Goal: Task Accomplishment & Management: Complete application form

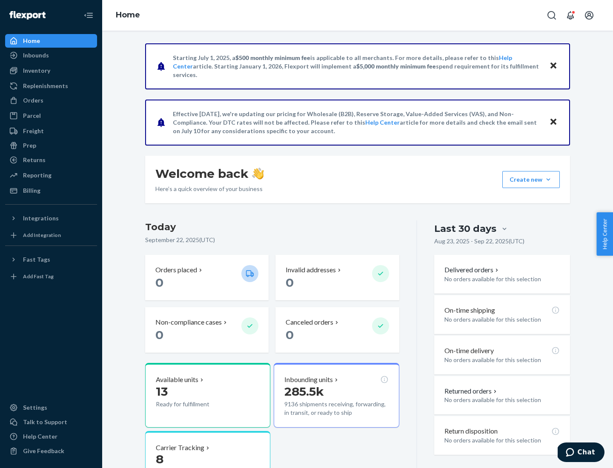
click at [548, 180] on button "Create new Create new inbound Create new order Create new product" at bounding box center [530, 179] width 57 height 17
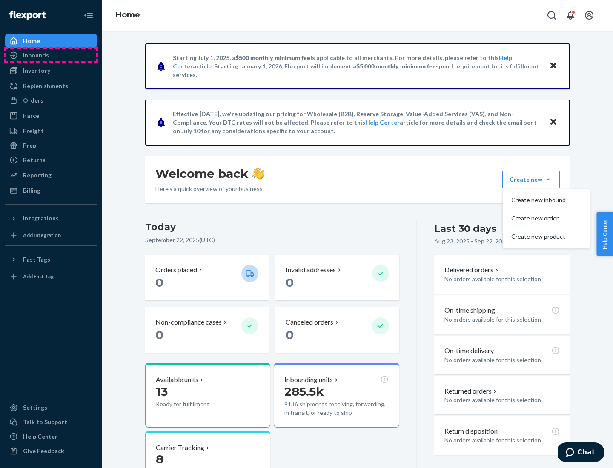
click at [51, 55] on div "Inbounds" at bounding box center [51, 55] width 90 height 12
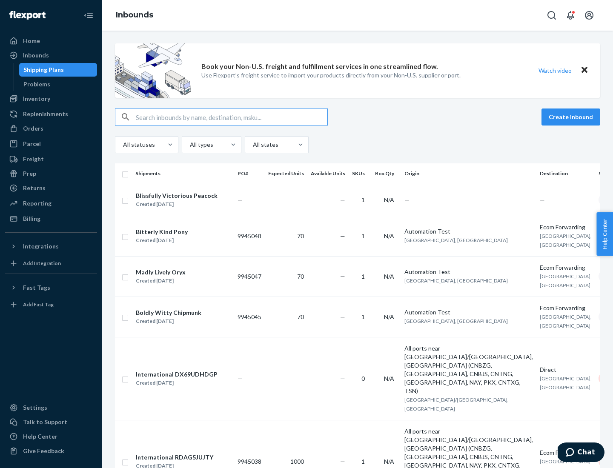
click at [572, 117] on button "Create inbound" at bounding box center [570, 117] width 59 height 17
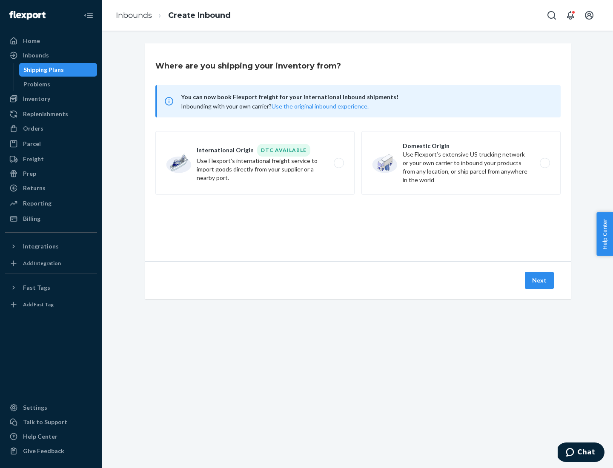
click at [461, 163] on label "Domestic Origin Use Flexport’s extensive US trucking network or your own carrie…" at bounding box center [460, 163] width 199 height 64
click at [544, 163] on input "Domestic Origin Use Flexport’s extensive US trucking network or your own carrie…" at bounding box center [547, 163] width 6 height 6
radio input "true"
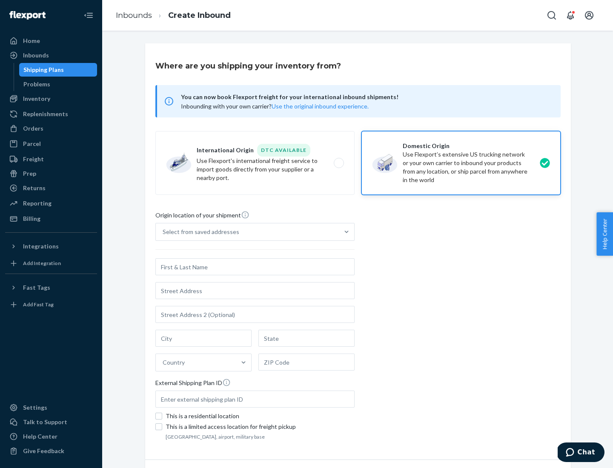
click at [247, 232] on div "Select from saved addresses" at bounding box center [247, 231] width 183 height 17
click at [163, 232] on input "Select from saved addresses" at bounding box center [163, 232] width 1 height 9
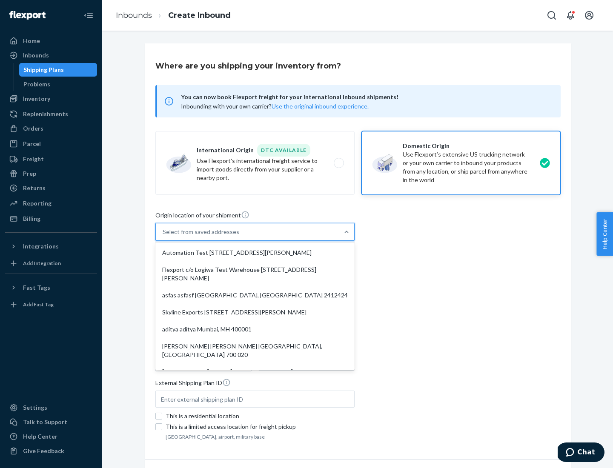
scroll to position [3, 0]
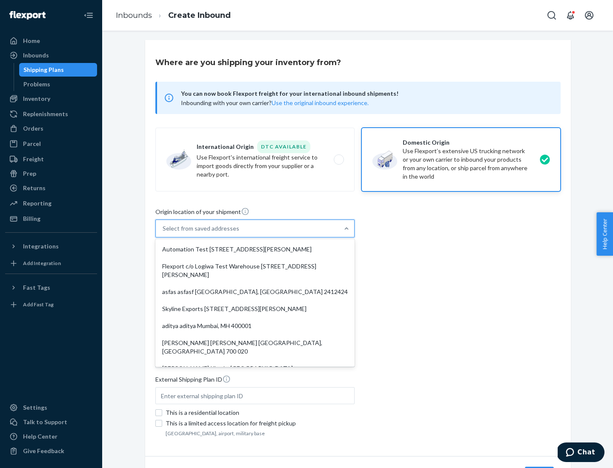
click at [255, 249] on div "Automation Test [STREET_ADDRESS][PERSON_NAME]" at bounding box center [255, 249] width 196 height 17
click at [163, 233] on input "option Automation Test [STREET_ADDRESS][PERSON_NAME]. 9 results available. Use …" at bounding box center [163, 228] width 1 height 9
type input "Automation Test"
type input "[STREET_ADDRESS][PERSON_NAME]"
type input "9th Floor"
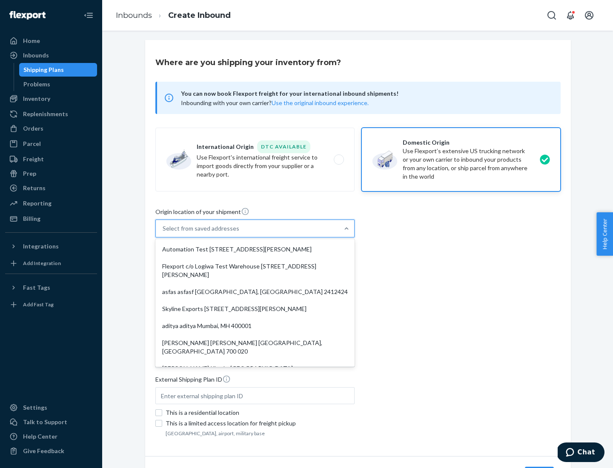
type input "[GEOGRAPHIC_DATA]"
type input "CA"
type input "94104"
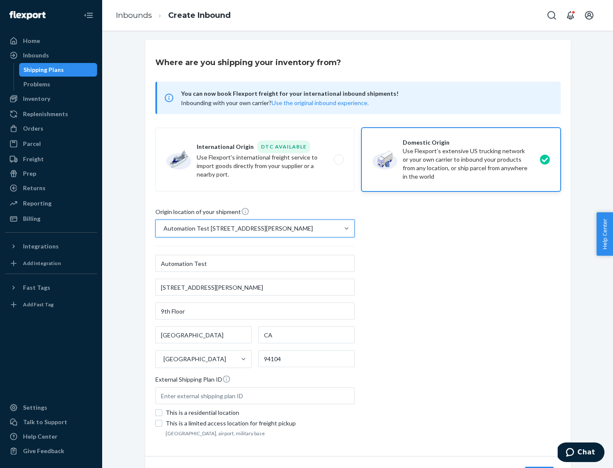
scroll to position [50, 0]
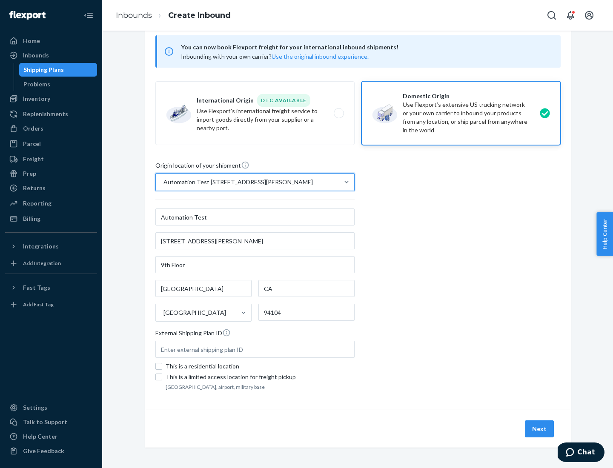
click at [540, 429] on button "Next" at bounding box center [539, 429] width 29 height 17
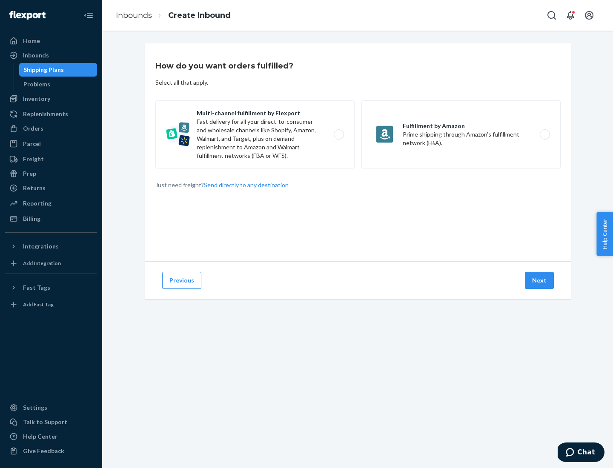
click at [255, 134] on label "Multi-channel fulfillment by Flexport Fast delivery for all your direct-to-cons…" at bounding box center [254, 134] width 199 height 68
click at [338, 134] on input "Multi-channel fulfillment by Flexport Fast delivery for all your direct-to-cons…" at bounding box center [341, 135] width 6 height 6
radio input "true"
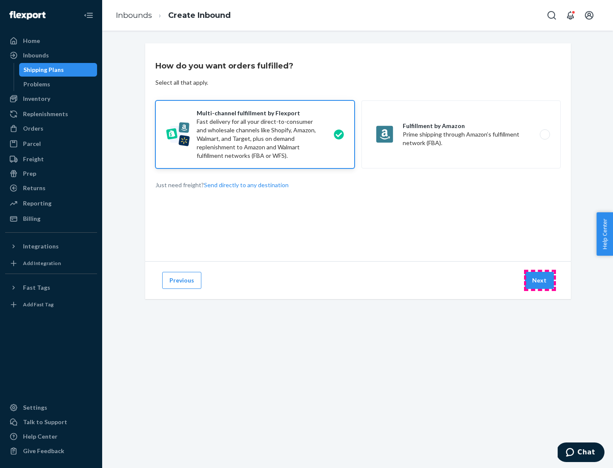
click at [540, 280] on button "Next" at bounding box center [539, 280] width 29 height 17
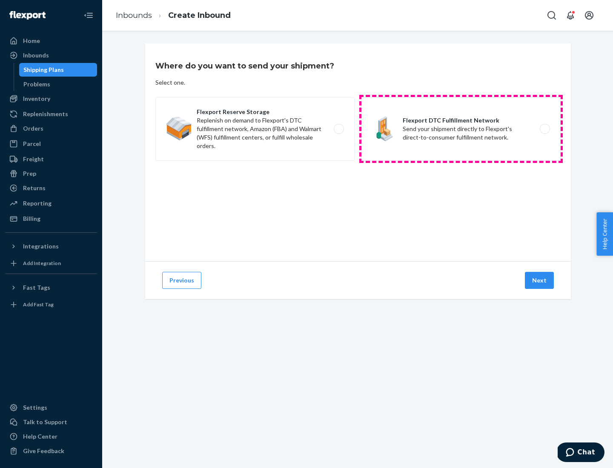
click at [461, 129] on label "Flexport DTC Fulfillment Network Send your shipment directly to Flexport's dire…" at bounding box center [460, 129] width 199 height 64
click at [544, 129] on input "Flexport DTC Fulfillment Network Send your shipment directly to Flexport's dire…" at bounding box center [547, 129] width 6 height 6
radio input "true"
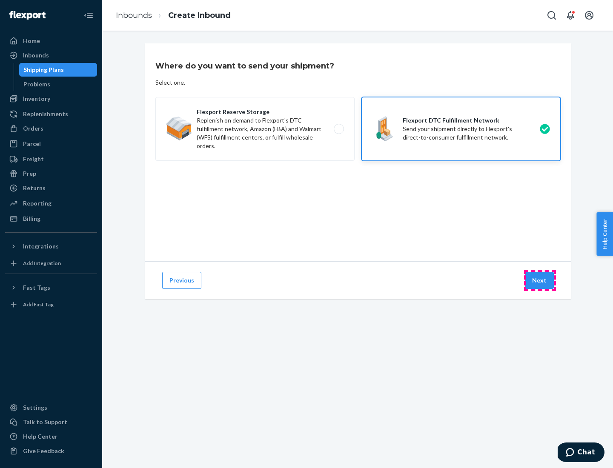
click at [540, 280] on button "Next" at bounding box center [539, 280] width 29 height 17
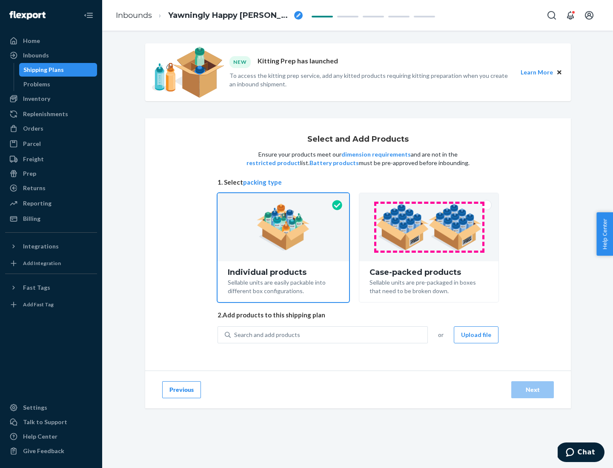
click at [429, 227] on img at bounding box center [429, 227] width 106 height 47
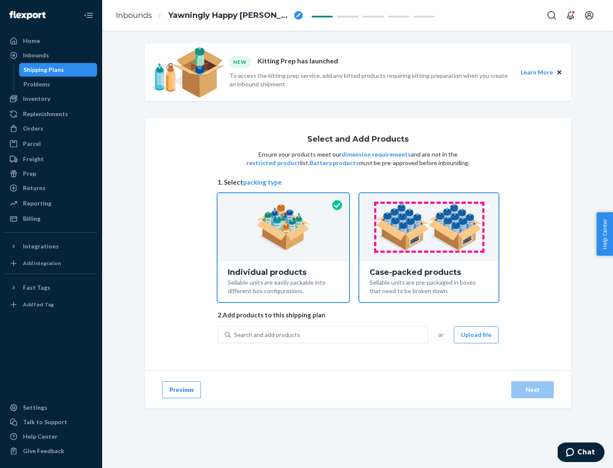
click at [429, 199] on input "Case-packed products Sellable units are pre-packaged in boxes that need to be b…" at bounding box center [429, 196] width 6 height 6
radio input "true"
radio input "false"
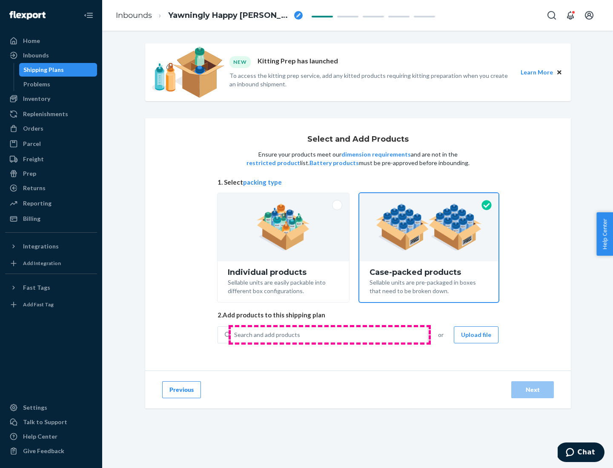
click at [329, 335] on div "Search and add products" at bounding box center [329, 334] width 197 height 15
click at [235, 335] on input "Search and add products" at bounding box center [234, 335] width 1 height 9
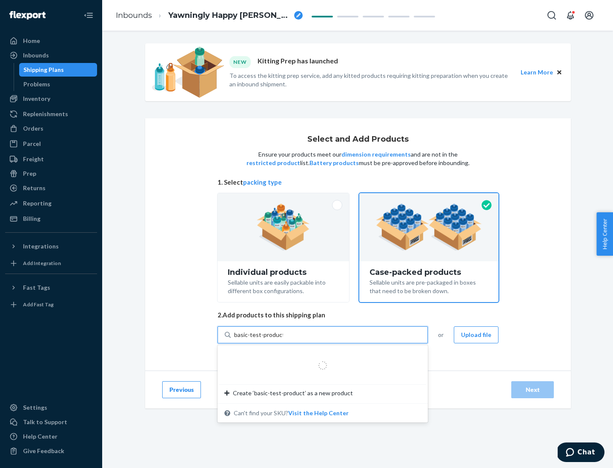
type input "basic-test-product-1"
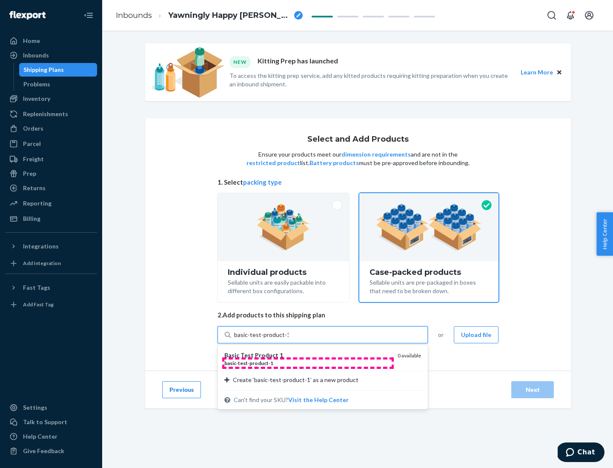
click at [308, 363] on div "basic - test - product - 1" at bounding box center [307, 363] width 166 height 7
click at [289, 339] on input "basic-test-product-1" at bounding box center [261, 335] width 54 height 9
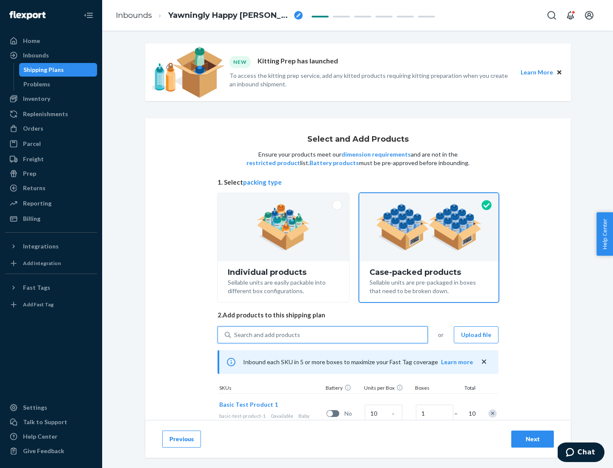
scroll to position [31, 0]
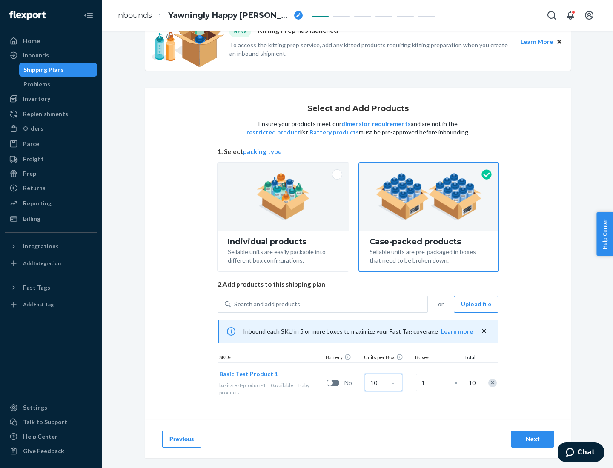
type input "10"
type input "7"
click at [532, 439] on div "Next" at bounding box center [532, 439] width 28 height 9
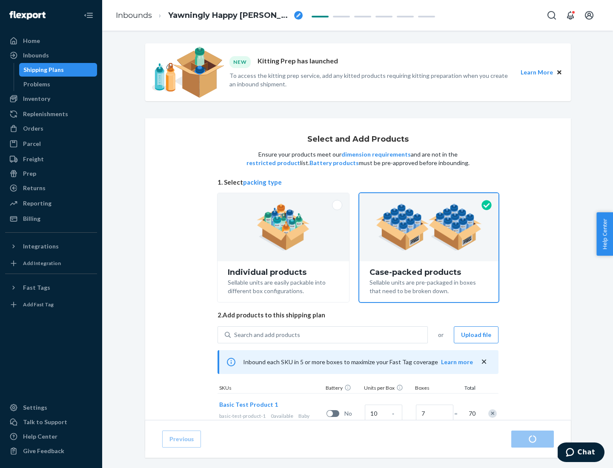
radio input "true"
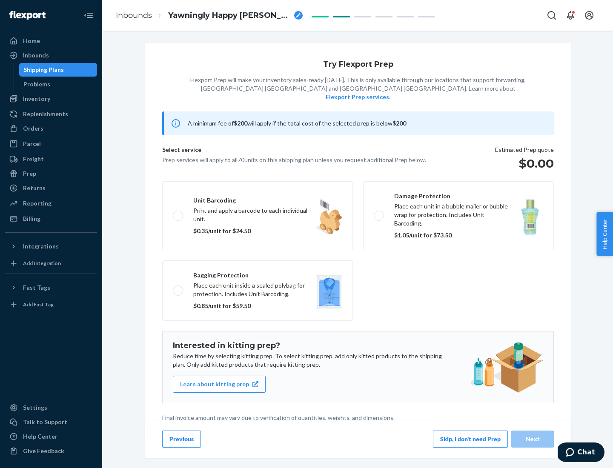
scroll to position [2, 0]
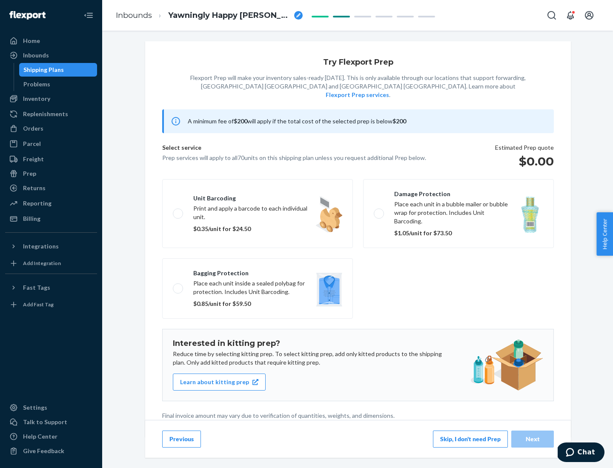
click at [470, 439] on button "Skip, I don't need Prep" at bounding box center [470, 439] width 75 height 17
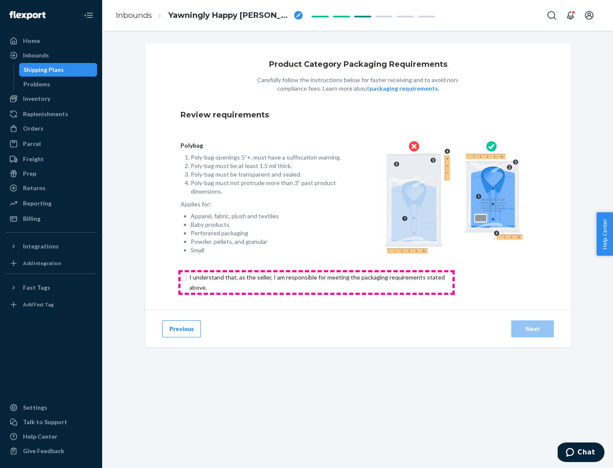
click at [316, 282] on input "checkbox" at bounding box center [321, 282] width 283 height 20
checkbox input "true"
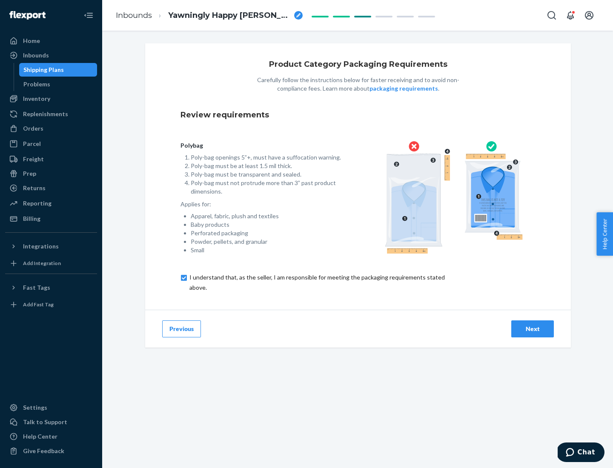
click at [532, 329] on div "Next" at bounding box center [532, 329] width 28 height 9
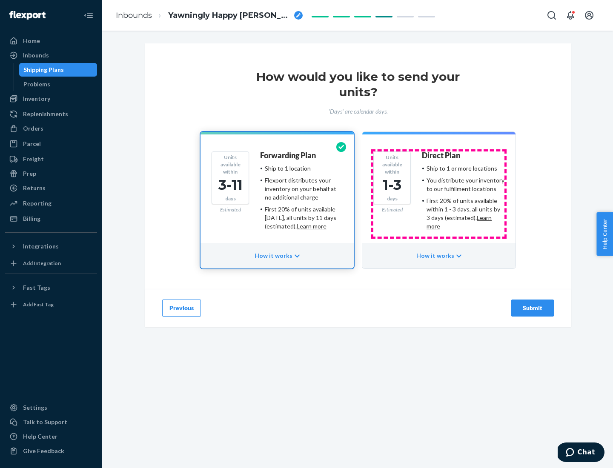
click at [439, 194] on ul "Ship to 1 or more locations You distribute your inventory to our fulfillment lo…" at bounding box center [463, 197] width 83 height 66
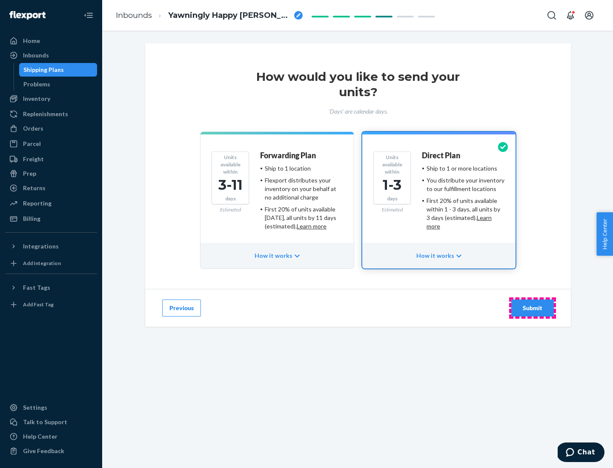
click at [532, 308] on div "Submit" at bounding box center [532, 308] width 28 height 9
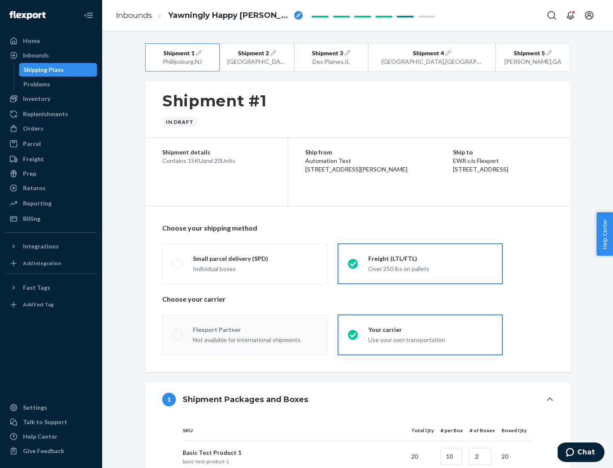
radio input "true"
radio input "false"
radio input "true"
radio input "false"
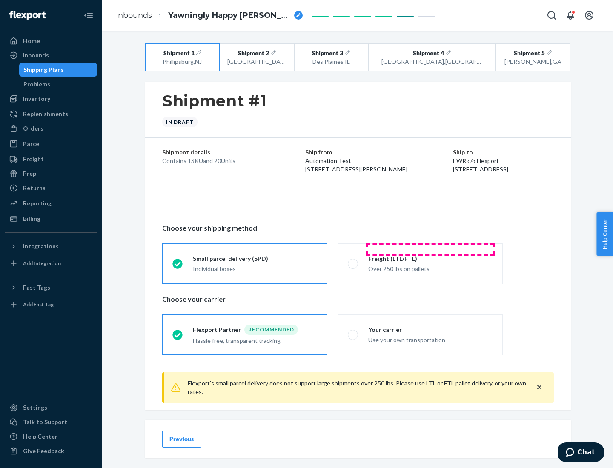
scroll to position [9, 0]
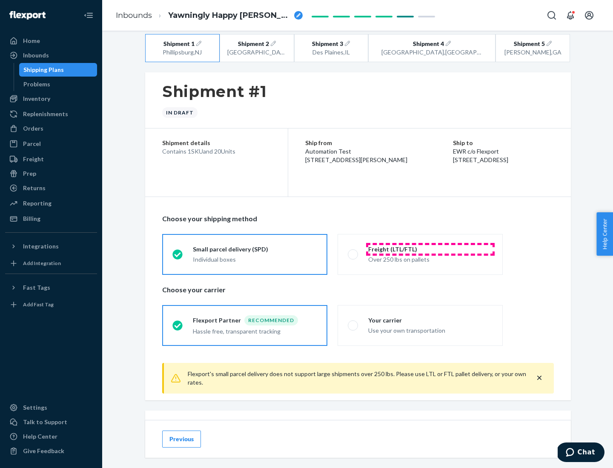
click at [430, 249] on div "Freight (LTL/FTL)" at bounding box center [430, 249] width 124 height 9
click at [353, 252] on input "Freight (LTL/FTL) Over 250 lbs on pallets" at bounding box center [351, 255] width 6 height 6
radio input "true"
radio input "false"
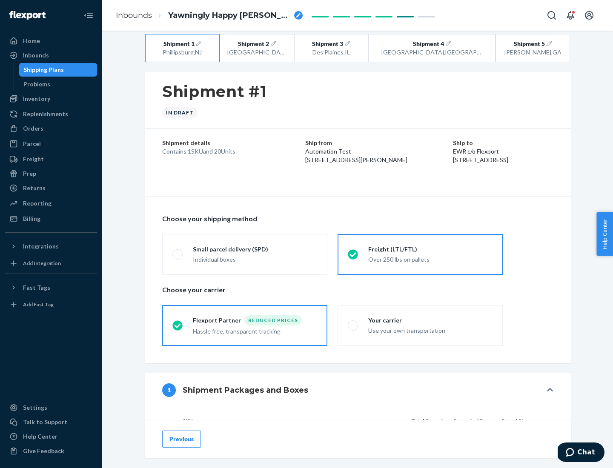
scroll to position [80, 0]
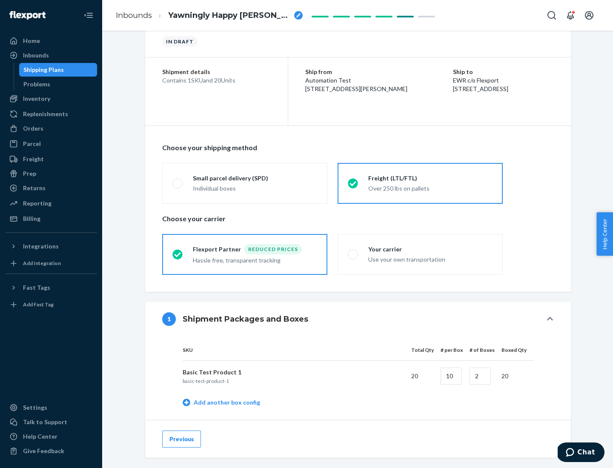
click at [430, 249] on div "Your carrier" at bounding box center [430, 249] width 124 height 9
click at [353, 252] on input "Your carrier Use your own transportation" at bounding box center [351, 255] width 6 height 6
radio input "true"
radio input "false"
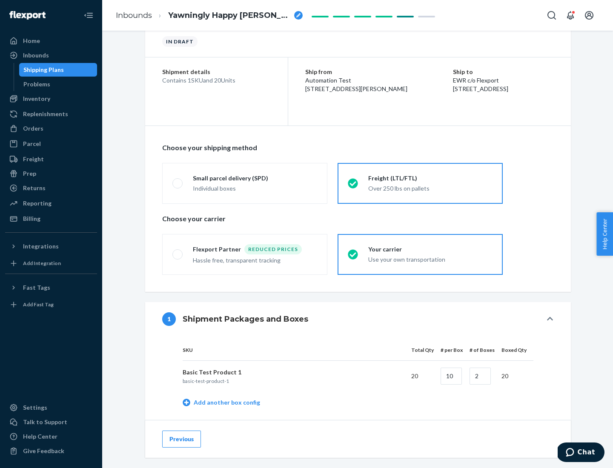
scroll to position [269, 0]
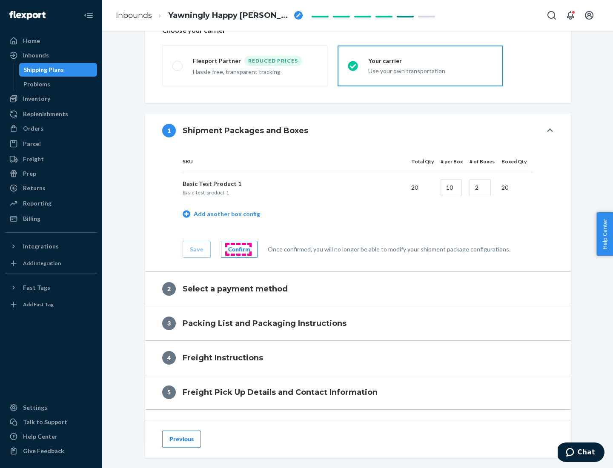
click at [238, 249] on div "Confirm" at bounding box center [239, 249] width 22 height 9
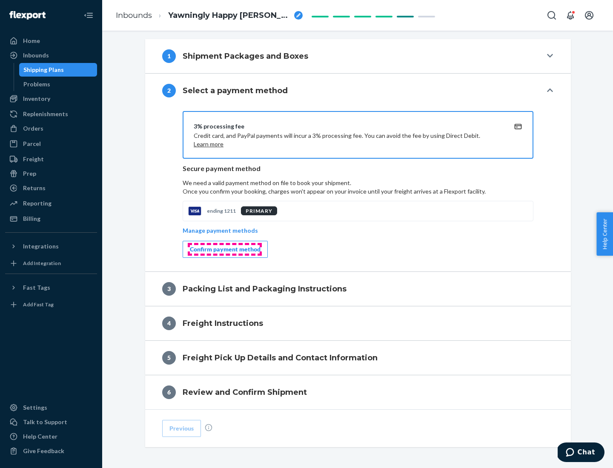
click at [224, 249] on div "Confirm payment method" at bounding box center [225, 249] width 71 height 9
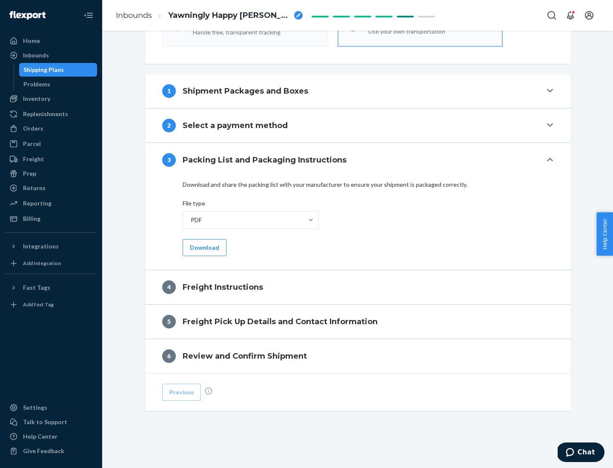
scroll to position [307, 0]
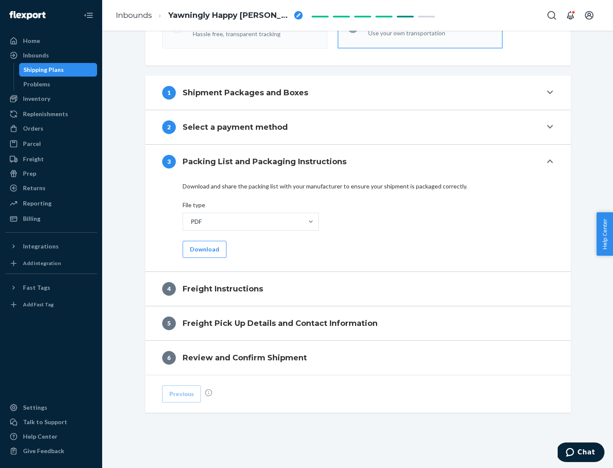
click at [203, 249] on button "Download" at bounding box center [205, 249] width 44 height 17
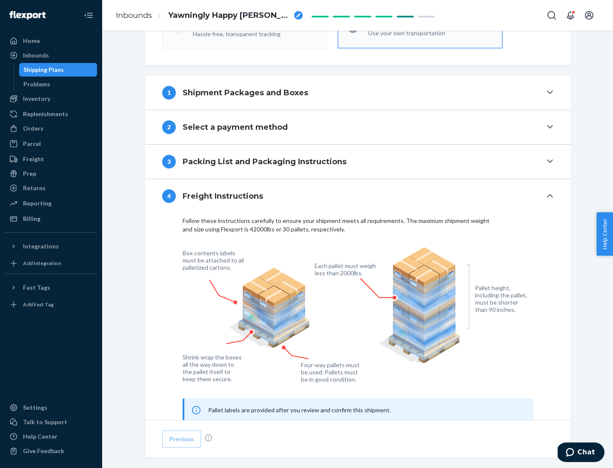
scroll to position [515, 0]
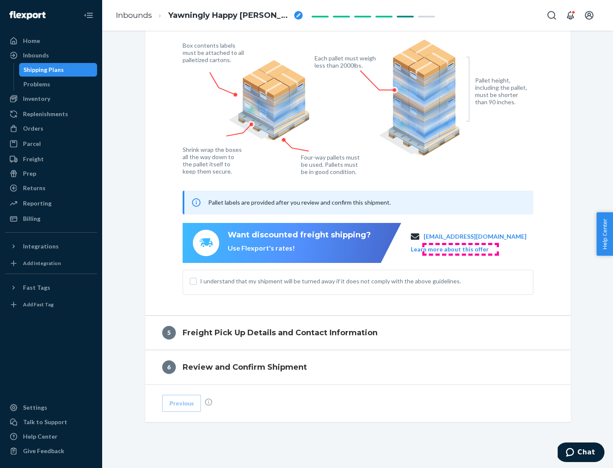
click at [460, 249] on button "Learn more about this offer" at bounding box center [450, 249] width 78 height 9
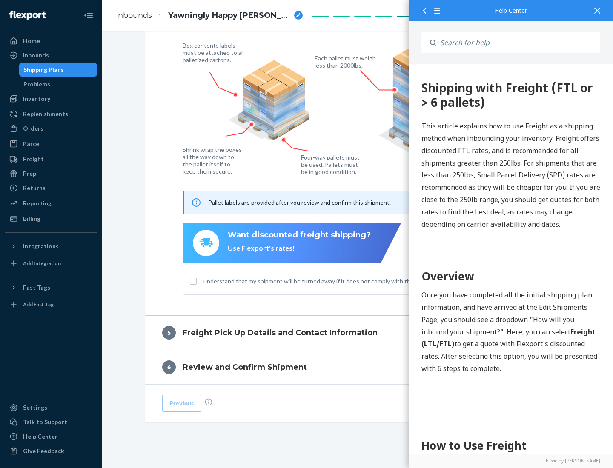
scroll to position [0, 0]
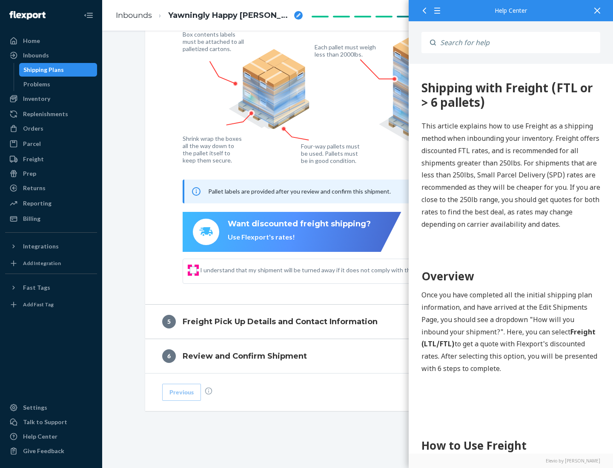
click at [193, 270] on input "I understand that my shipment will be turned away if it does not comply with th…" at bounding box center [193, 270] width 7 height 7
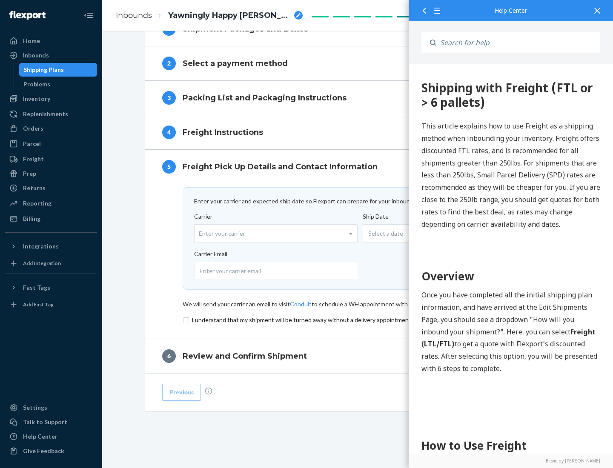
scroll to position [371, 0]
click at [358, 320] on input "checkbox" at bounding box center [358, 320] width 351 height 10
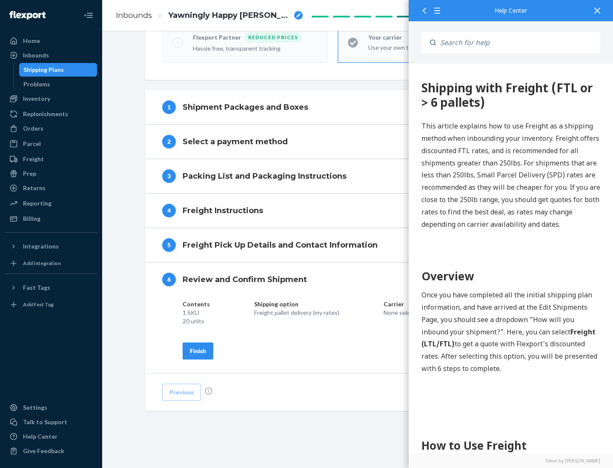
click at [198, 351] on div "Finish" at bounding box center [198, 351] width 16 height 9
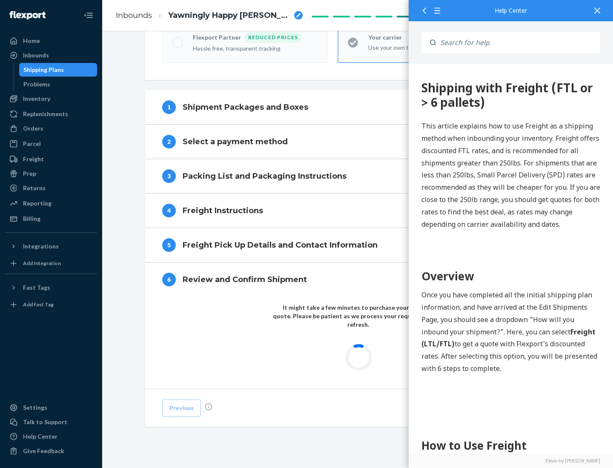
scroll to position [250, 0]
